Goal: Transaction & Acquisition: Purchase product/service

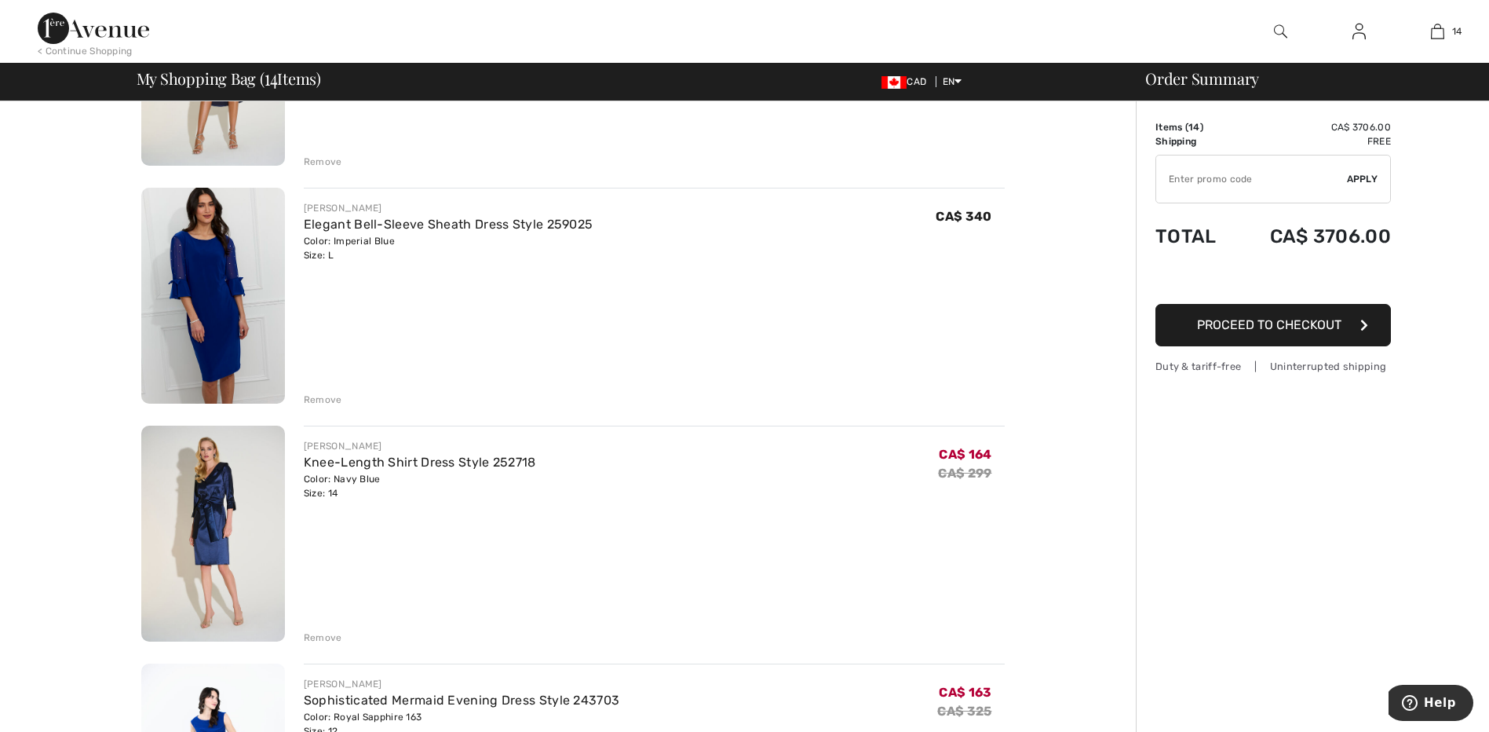
scroll to position [1570, 0]
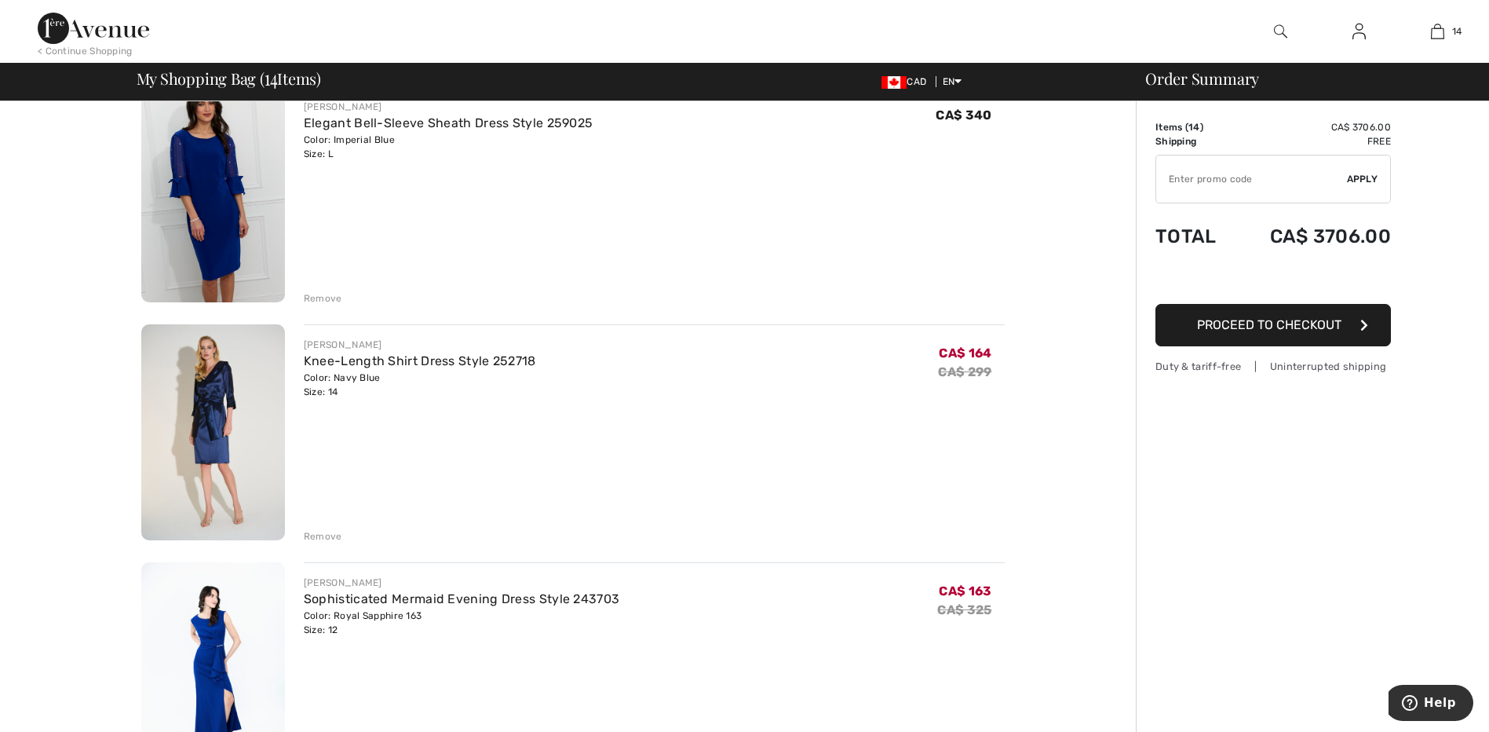
click at [326, 291] on div "Remove" at bounding box center [323, 298] width 38 height 14
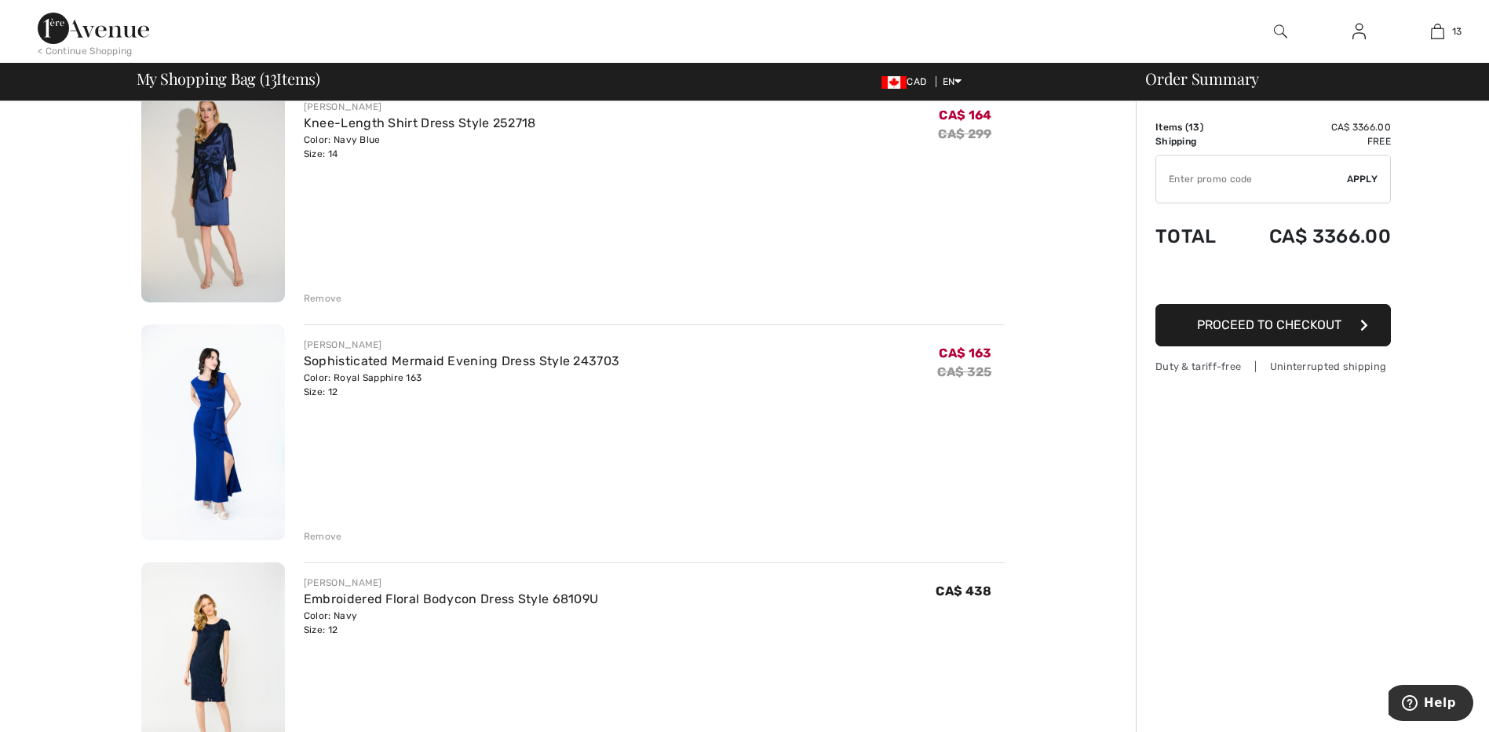
click at [322, 297] on div "Remove" at bounding box center [323, 298] width 38 height 14
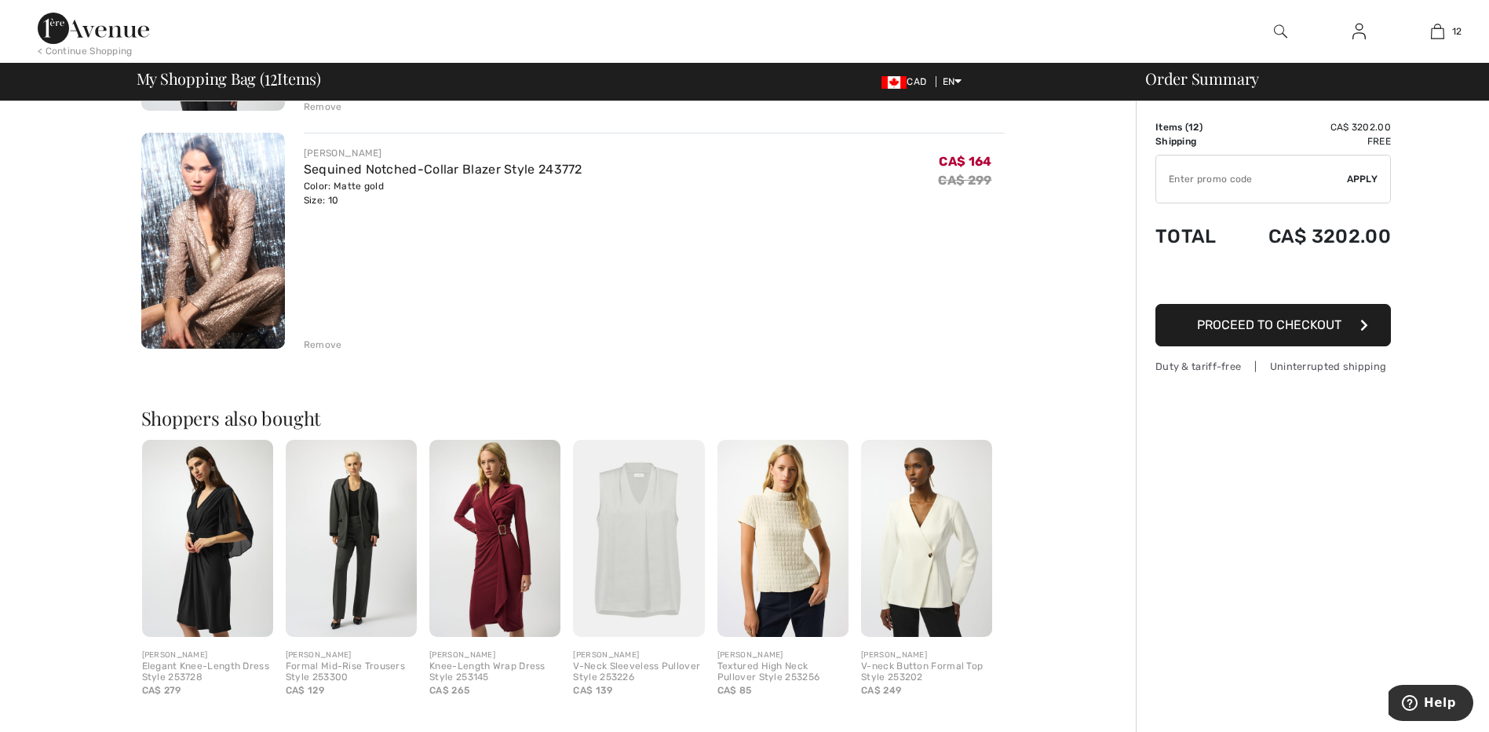
scroll to position [2748, 0]
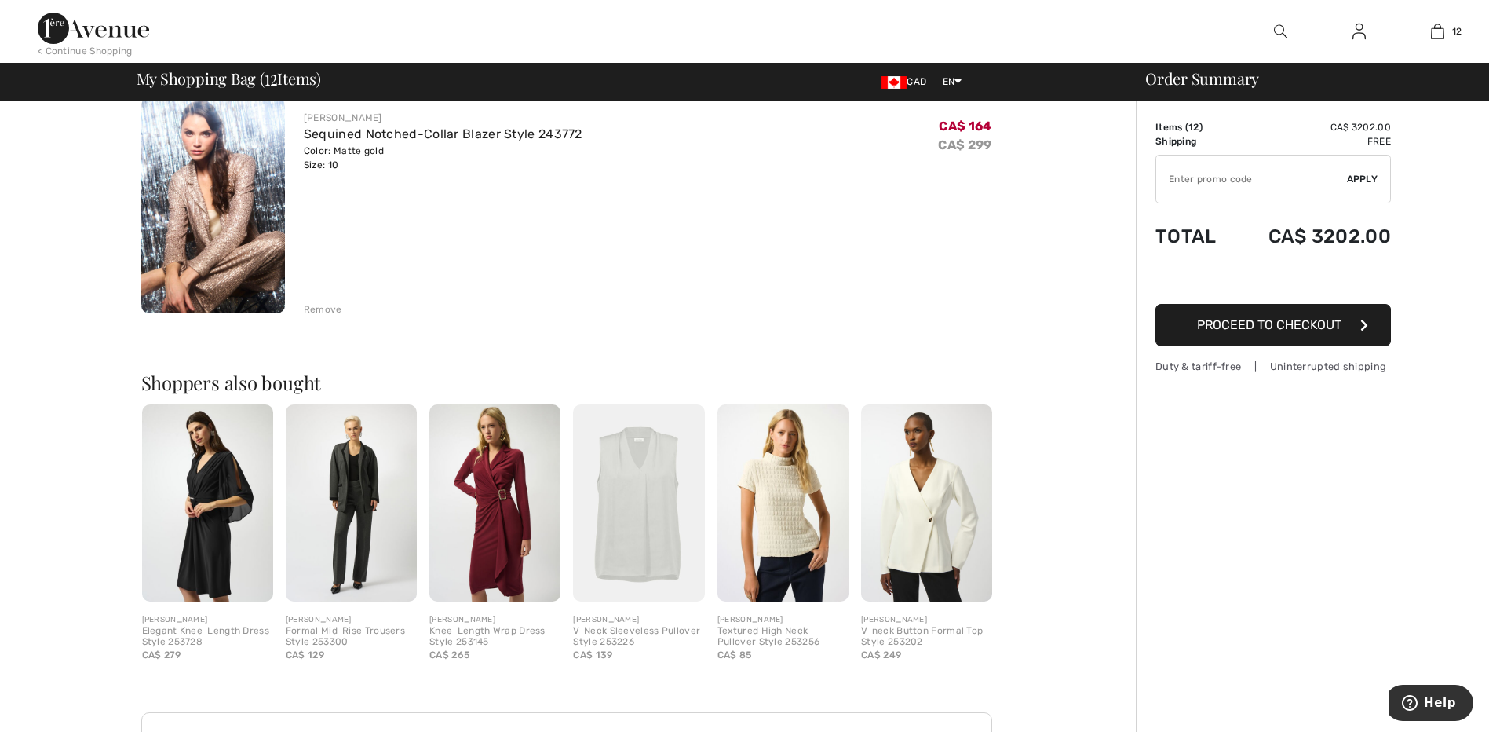
click at [941, 547] on img at bounding box center [926, 502] width 131 height 197
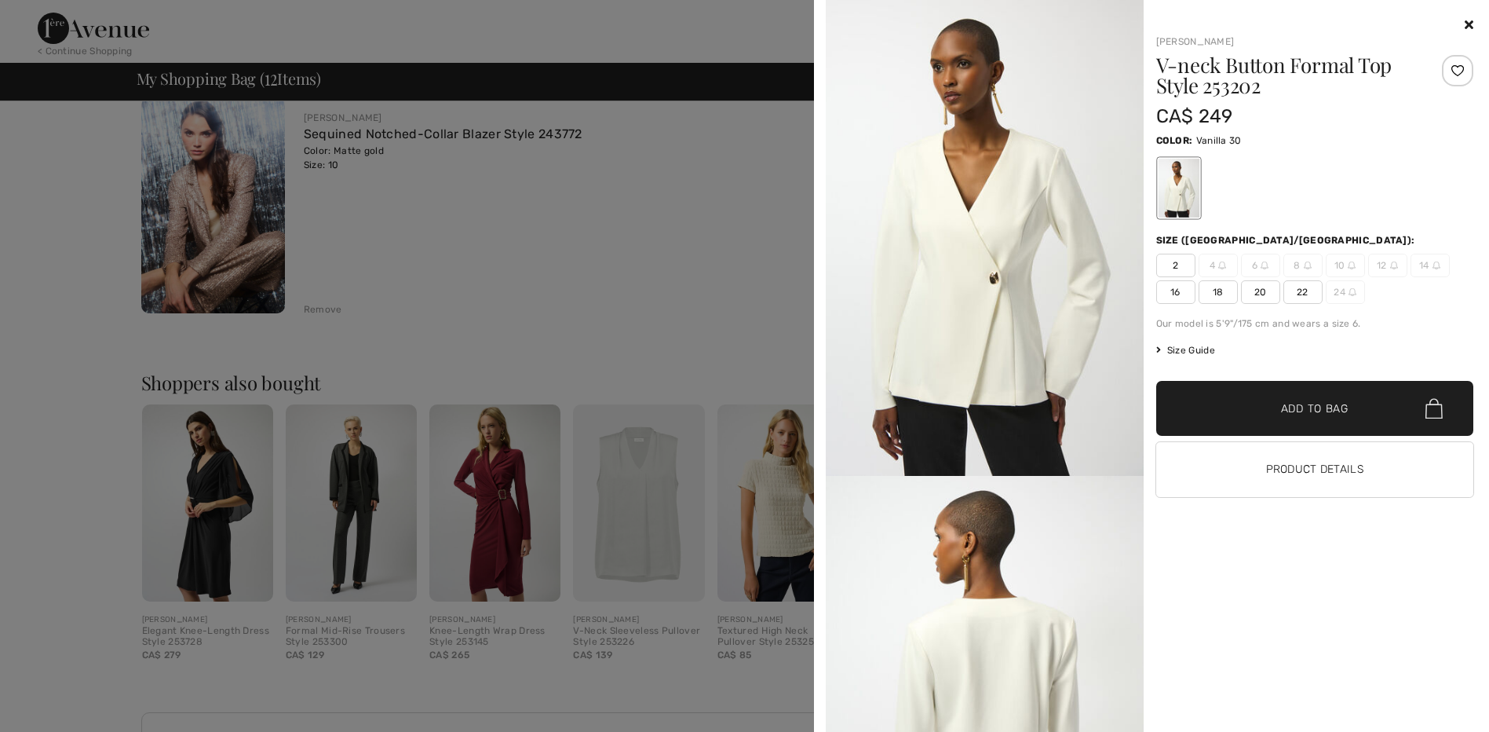
click at [1471, 23] on icon at bounding box center [1469, 24] width 9 height 13
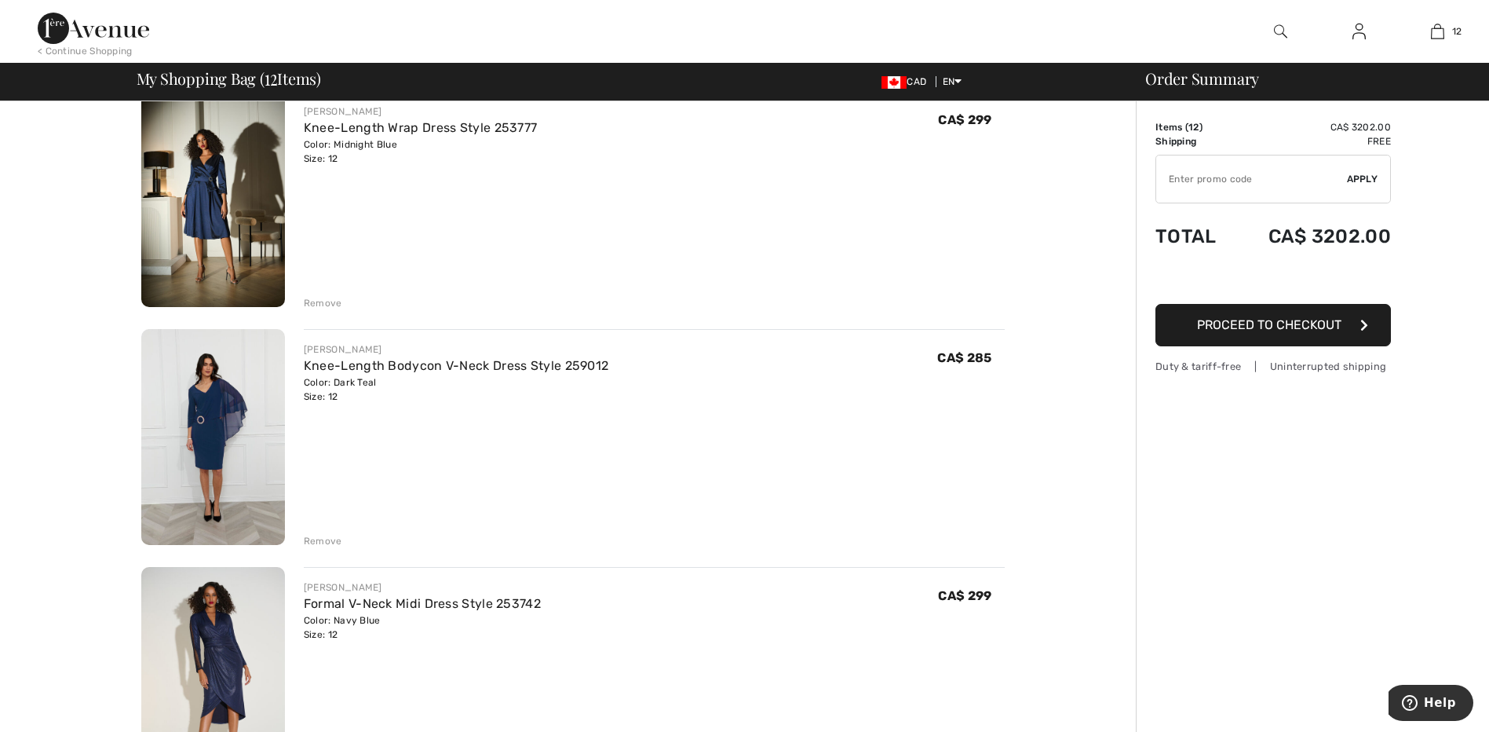
scroll to position [785, 0]
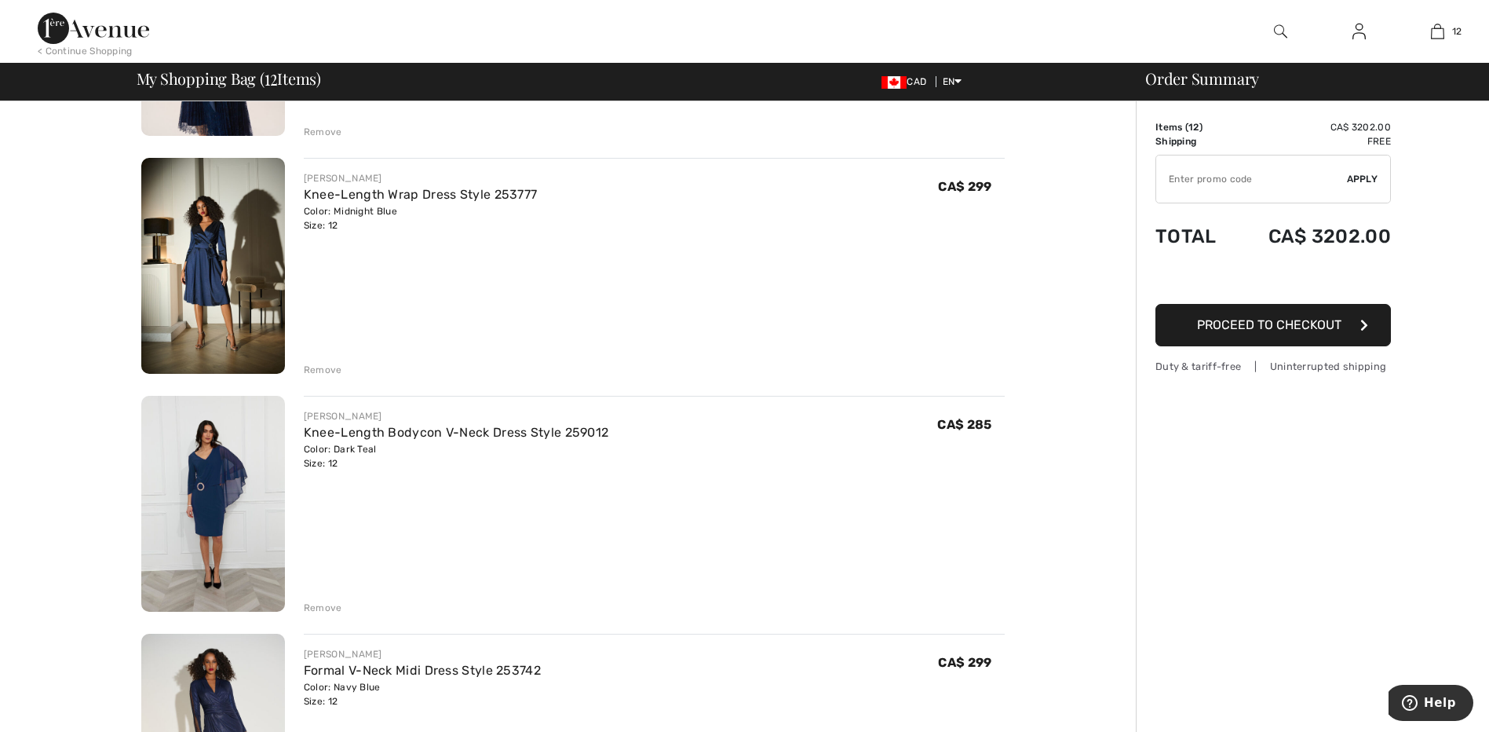
click at [221, 487] on img at bounding box center [213, 504] width 144 height 216
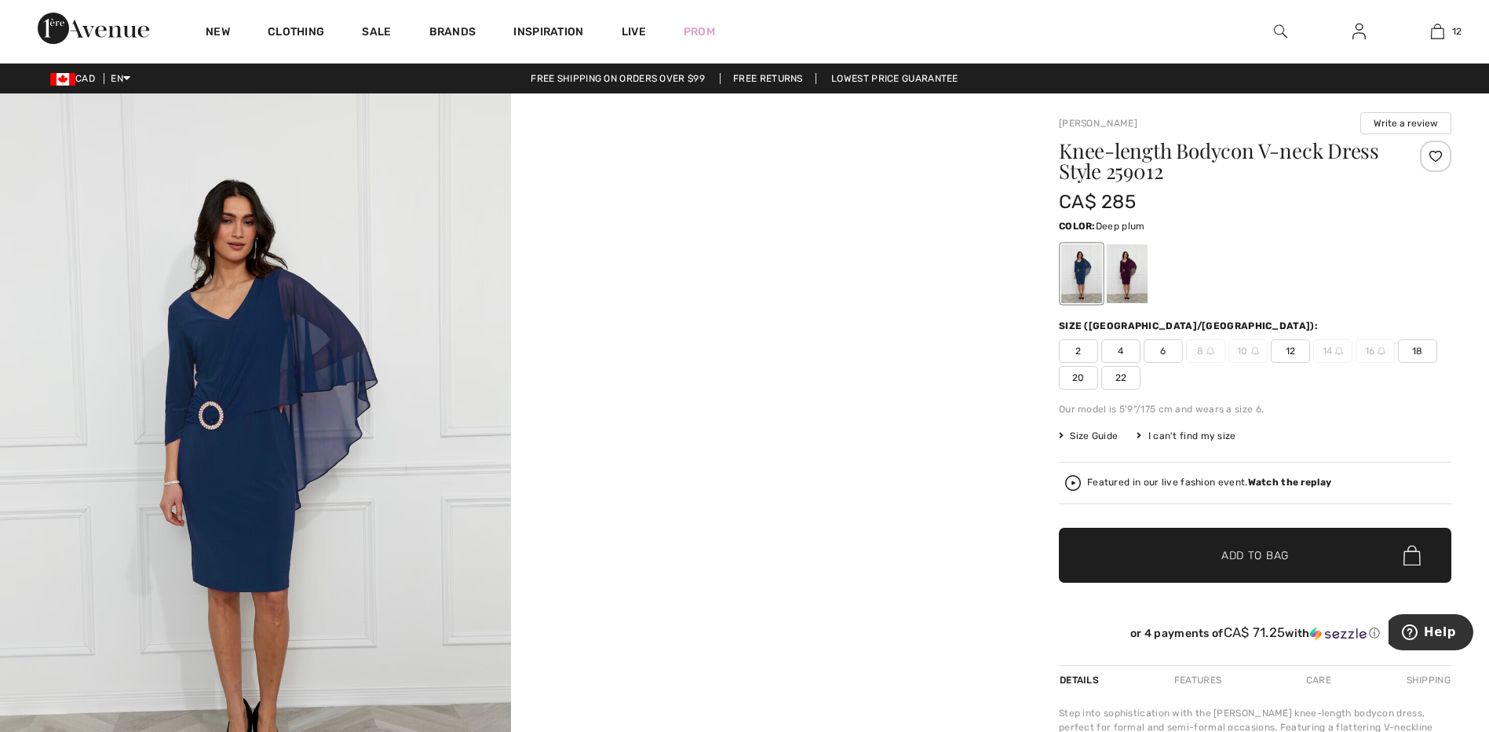
click at [1141, 280] on div at bounding box center [1127, 273] width 41 height 59
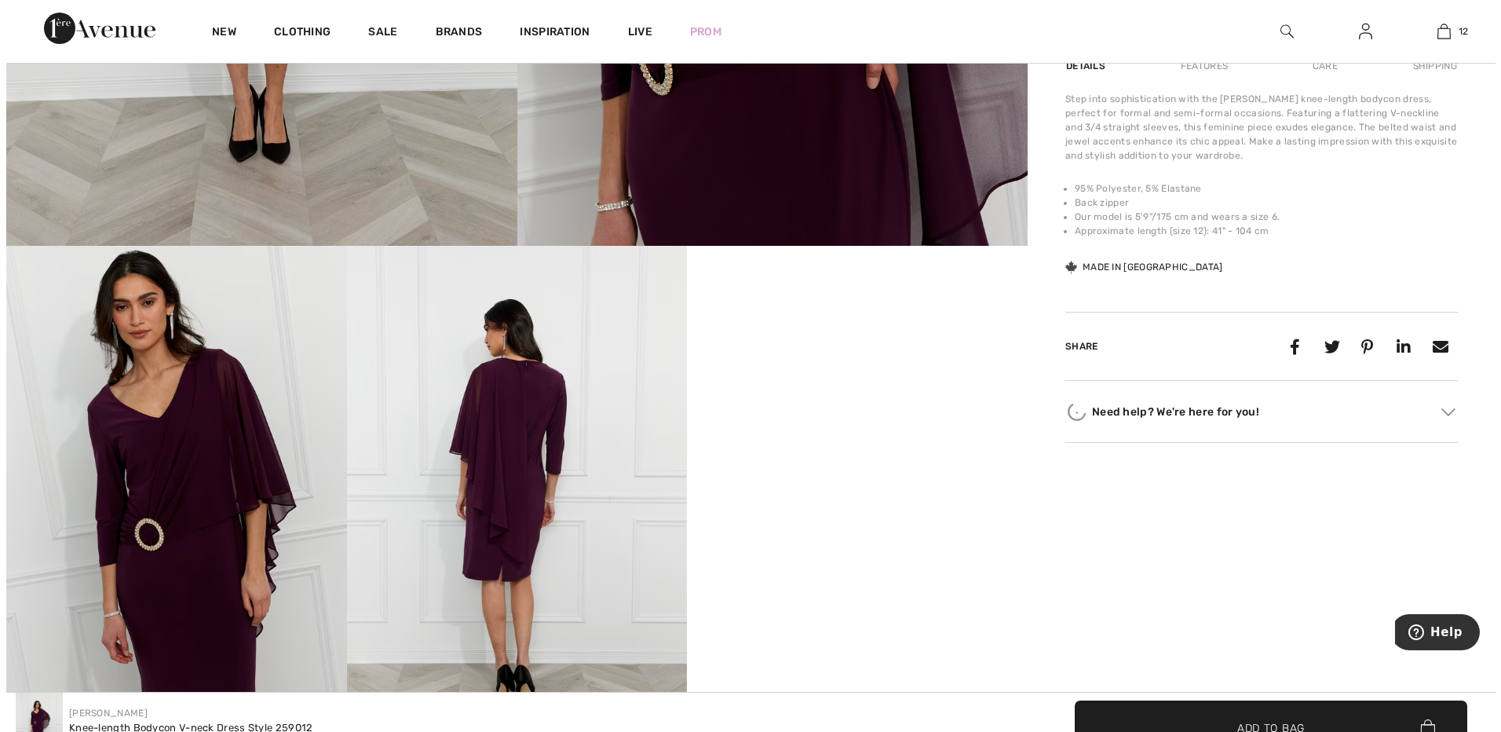
scroll to position [628, 0]
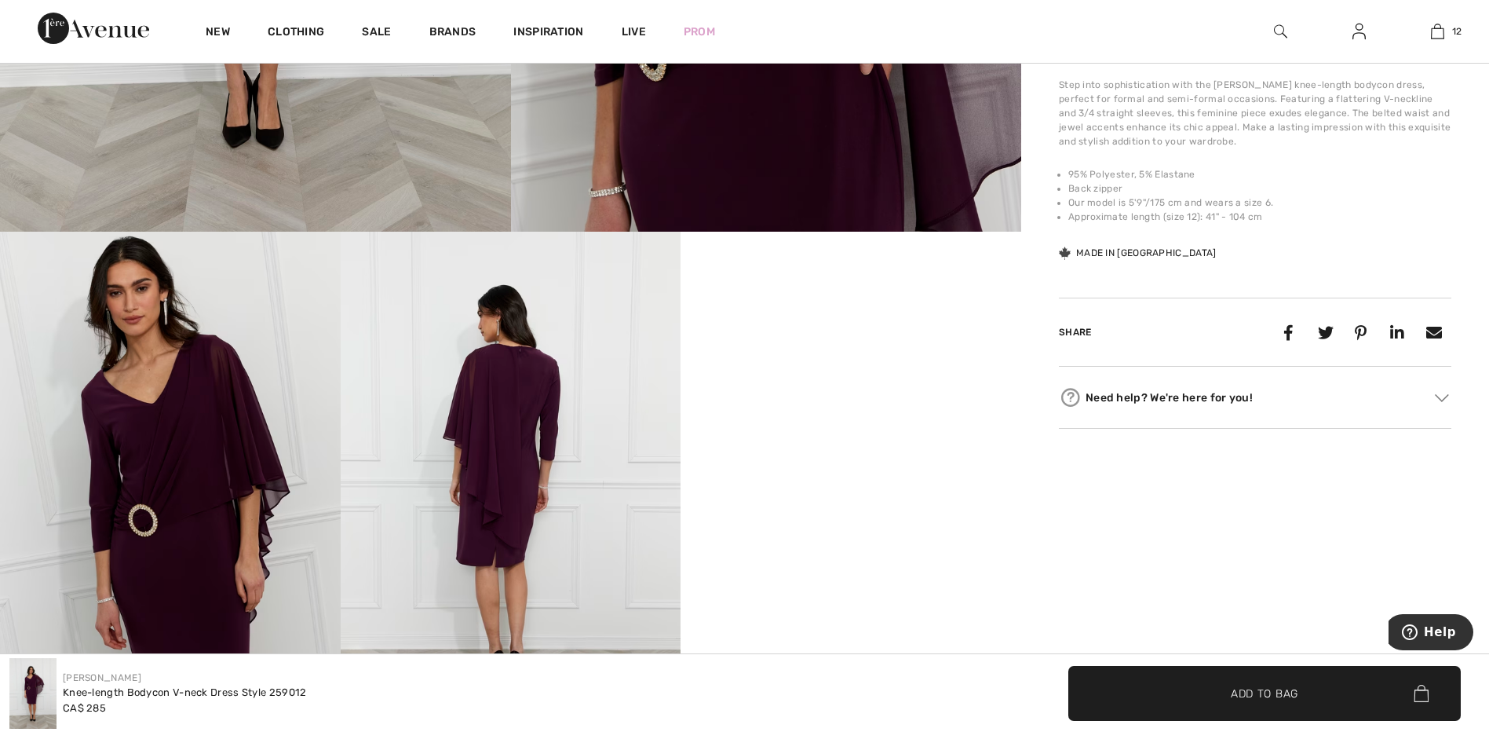
click at [512, 462] on img at bounding box center [511, 487] width 341 height 510
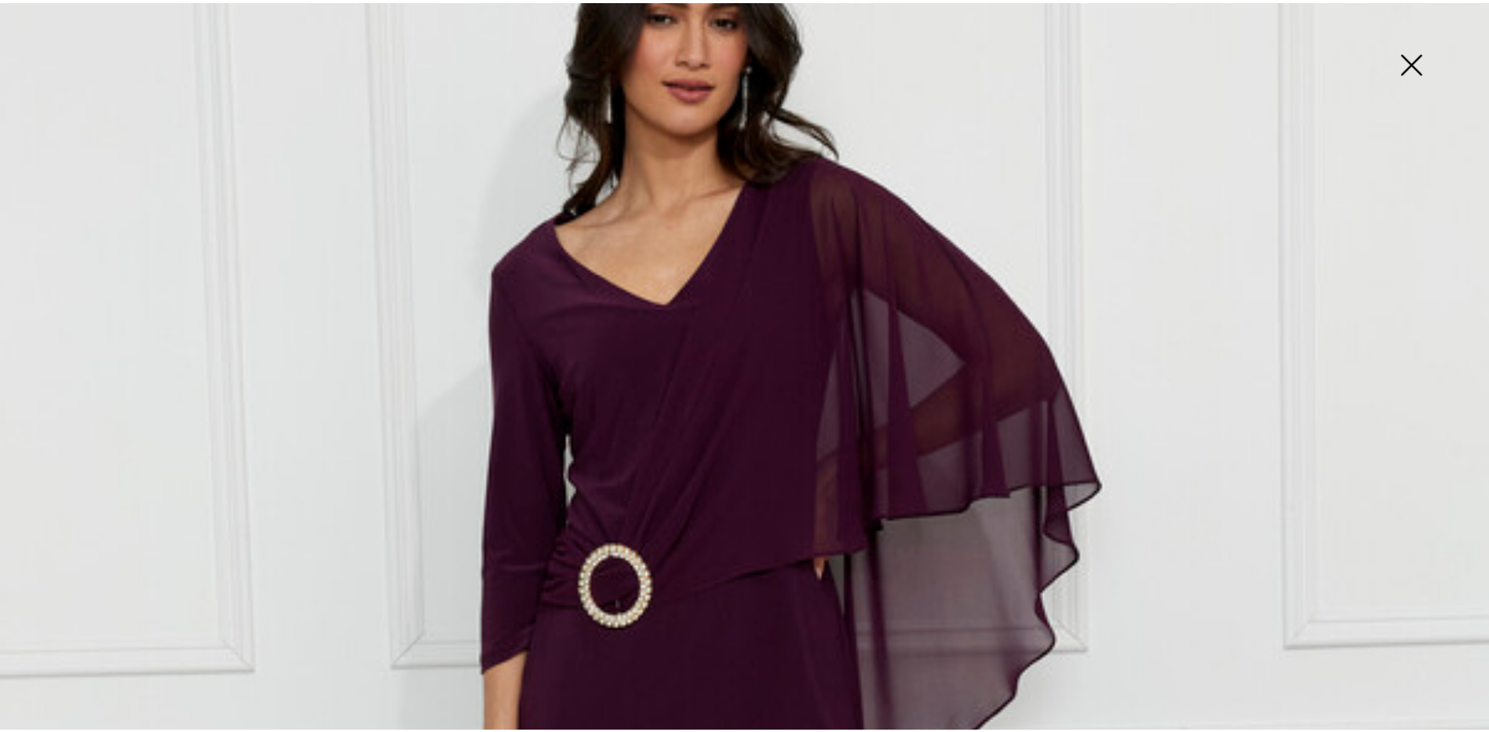
scroll to position [314, 0]
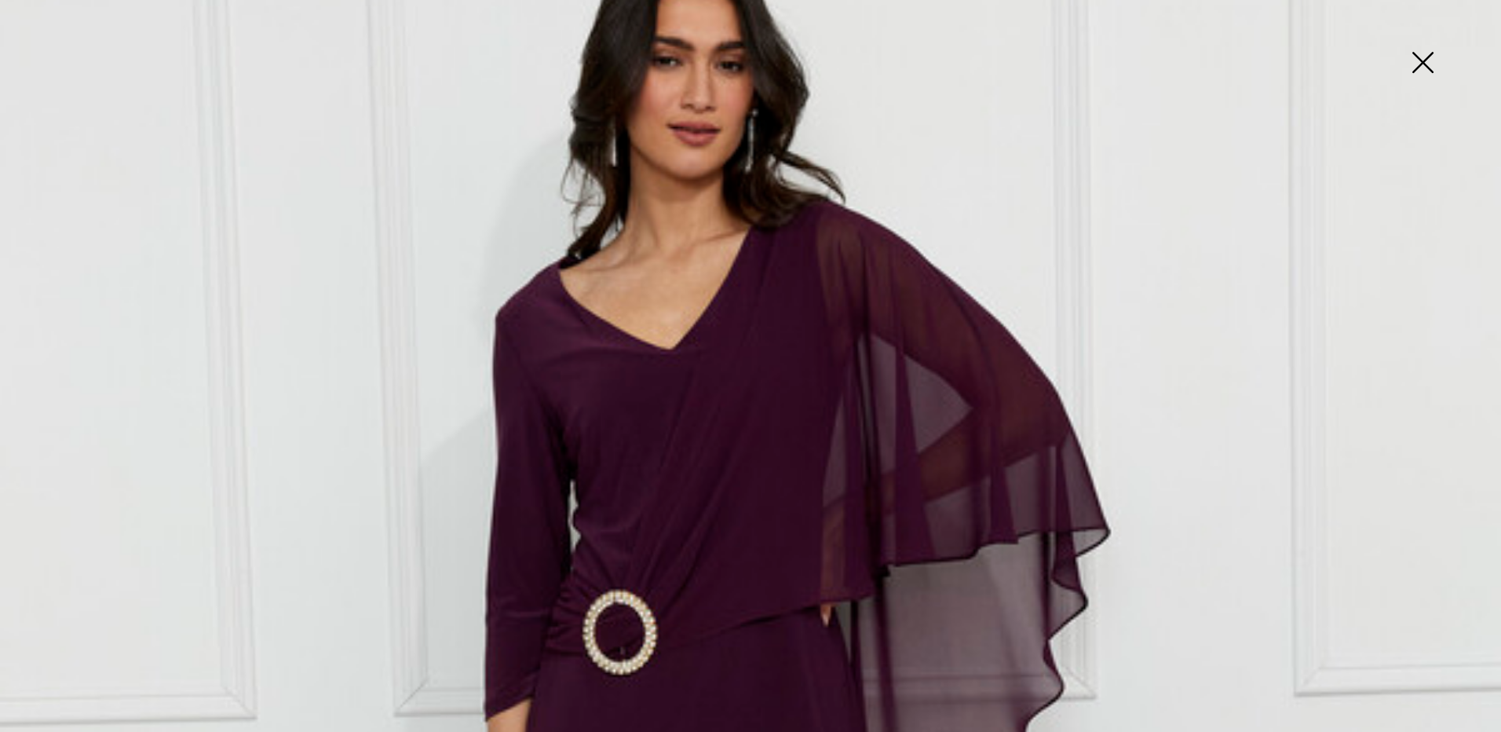
click at [1423, 61] on img at bounding box center [1422, 64] width 79 height 81
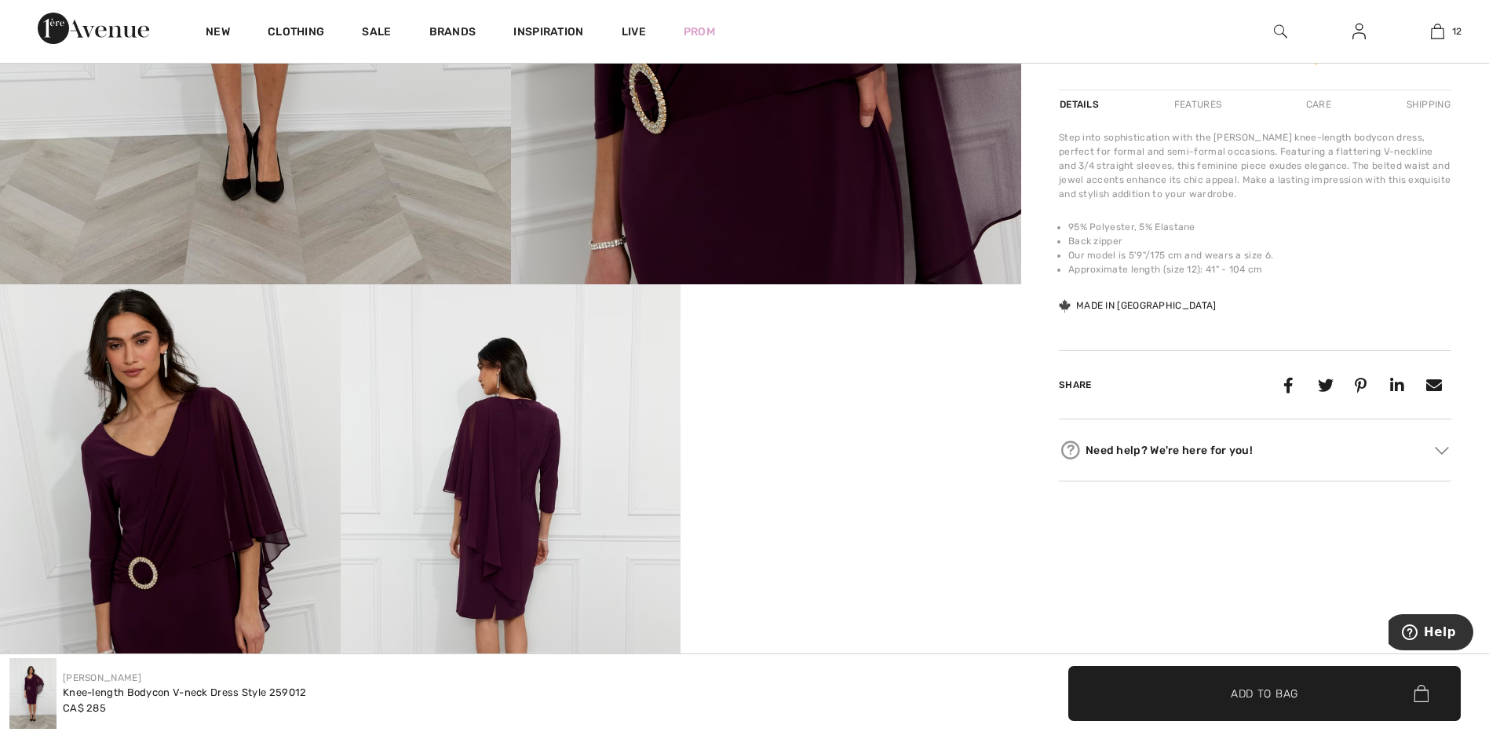
scroll to position [550, 0]
